Goal: Information Seeking & Learning: Learn about a topic

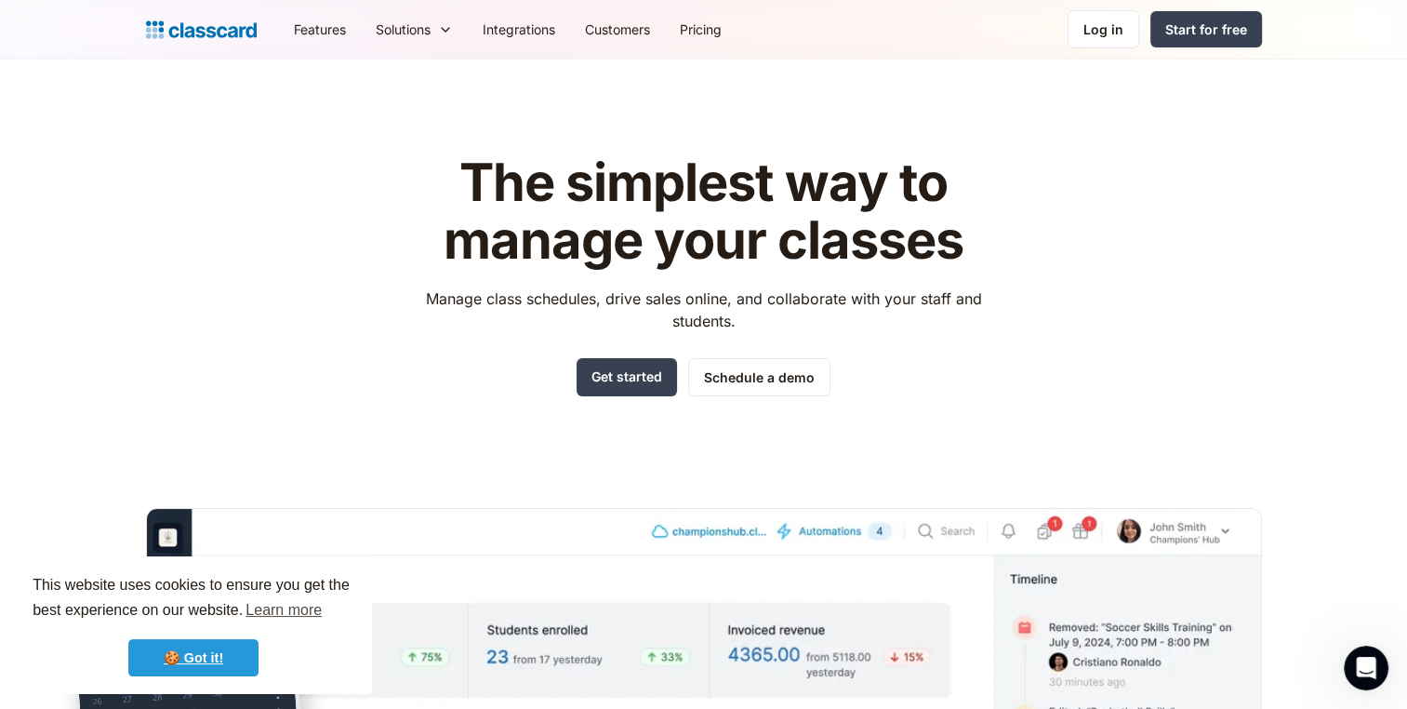
click at [241, 659] on link "🍪 Got it!" at bounding box center [193, 657] width 130 height 37
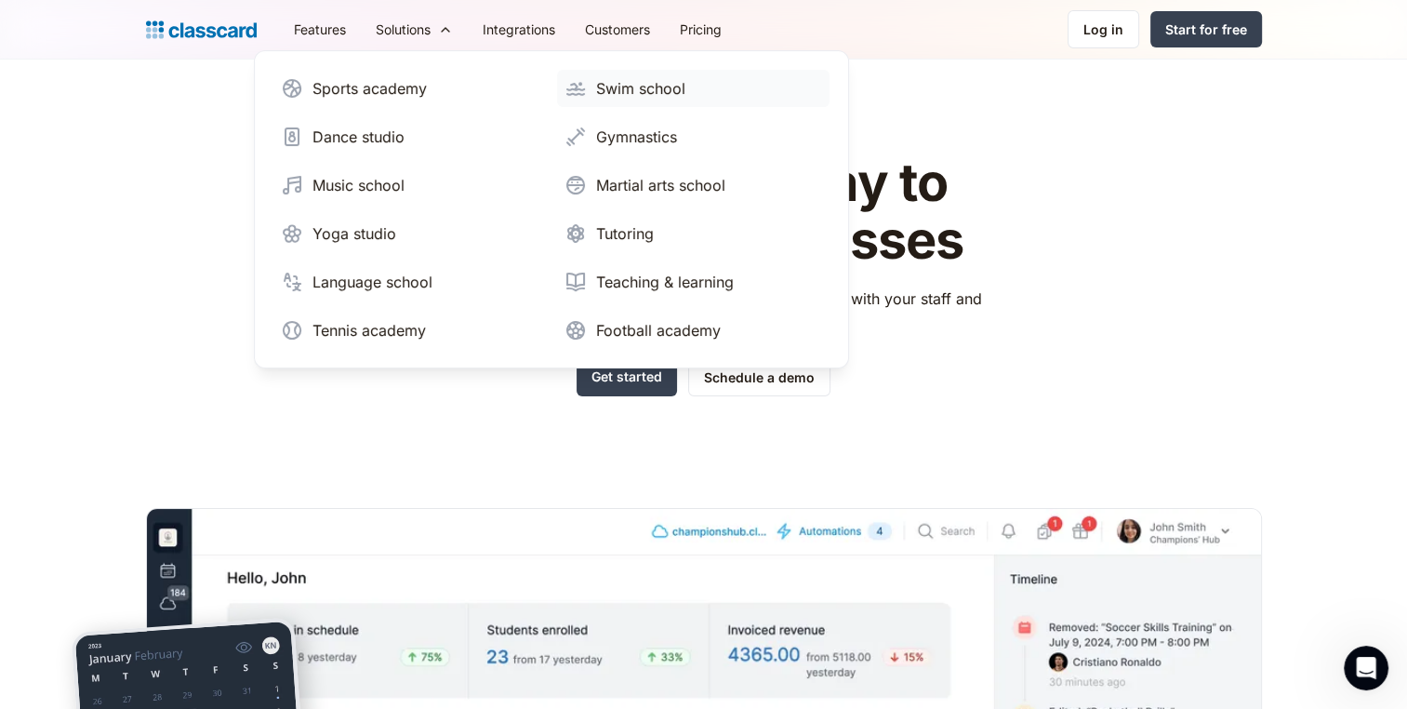
click at [603, 99] on div "Swim school" at bounding box center [640, 88] width 89 height 22
